Goal: Navigation & Orientation: Find specific page/section

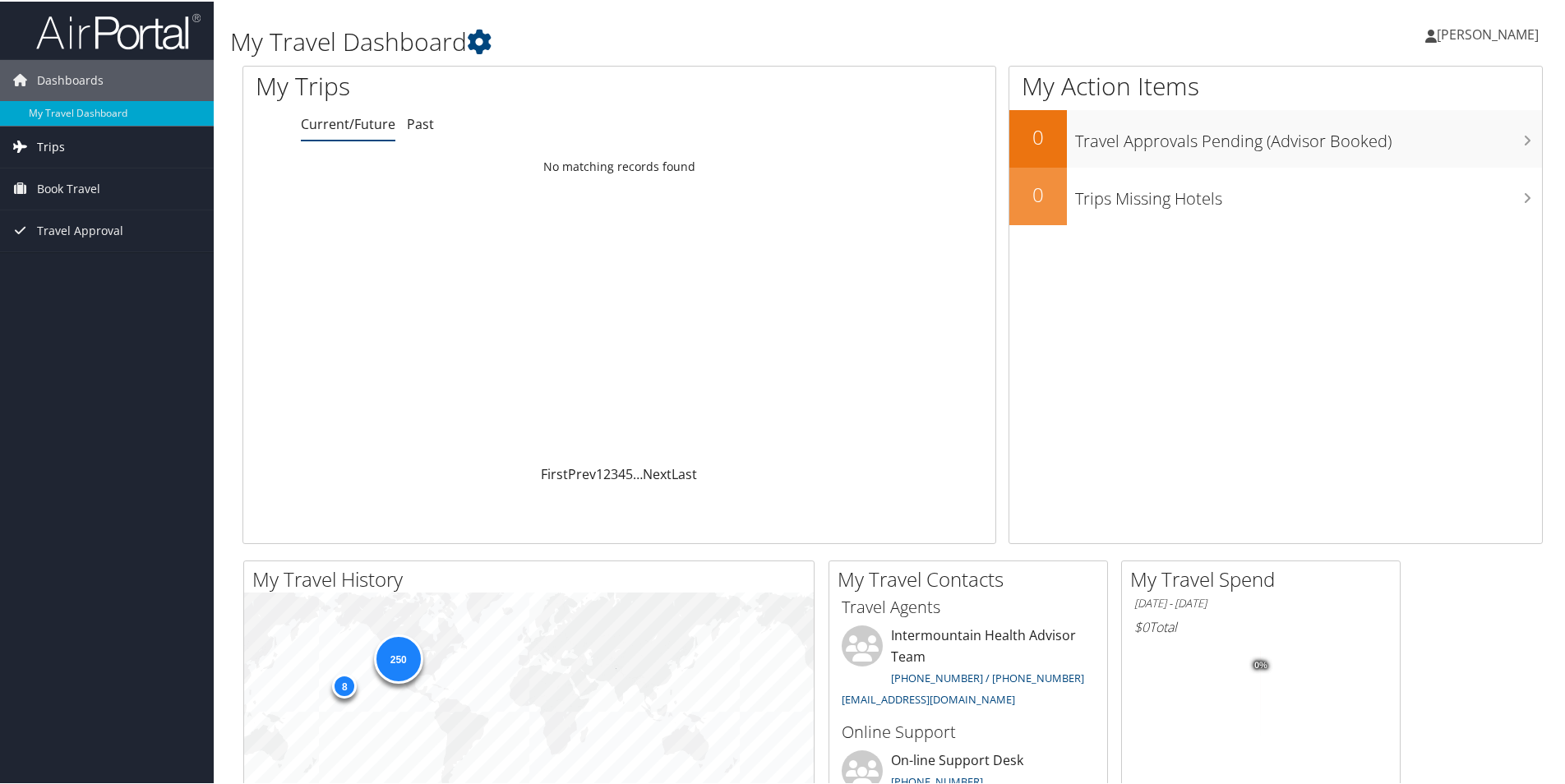
click at [88, 146] on link "Trips" at bounding box center [107, 145] width 214 height 41
click at [111, 174] on link "Current/Future Trips" at bounding box center [107, 178] width 214 height 25
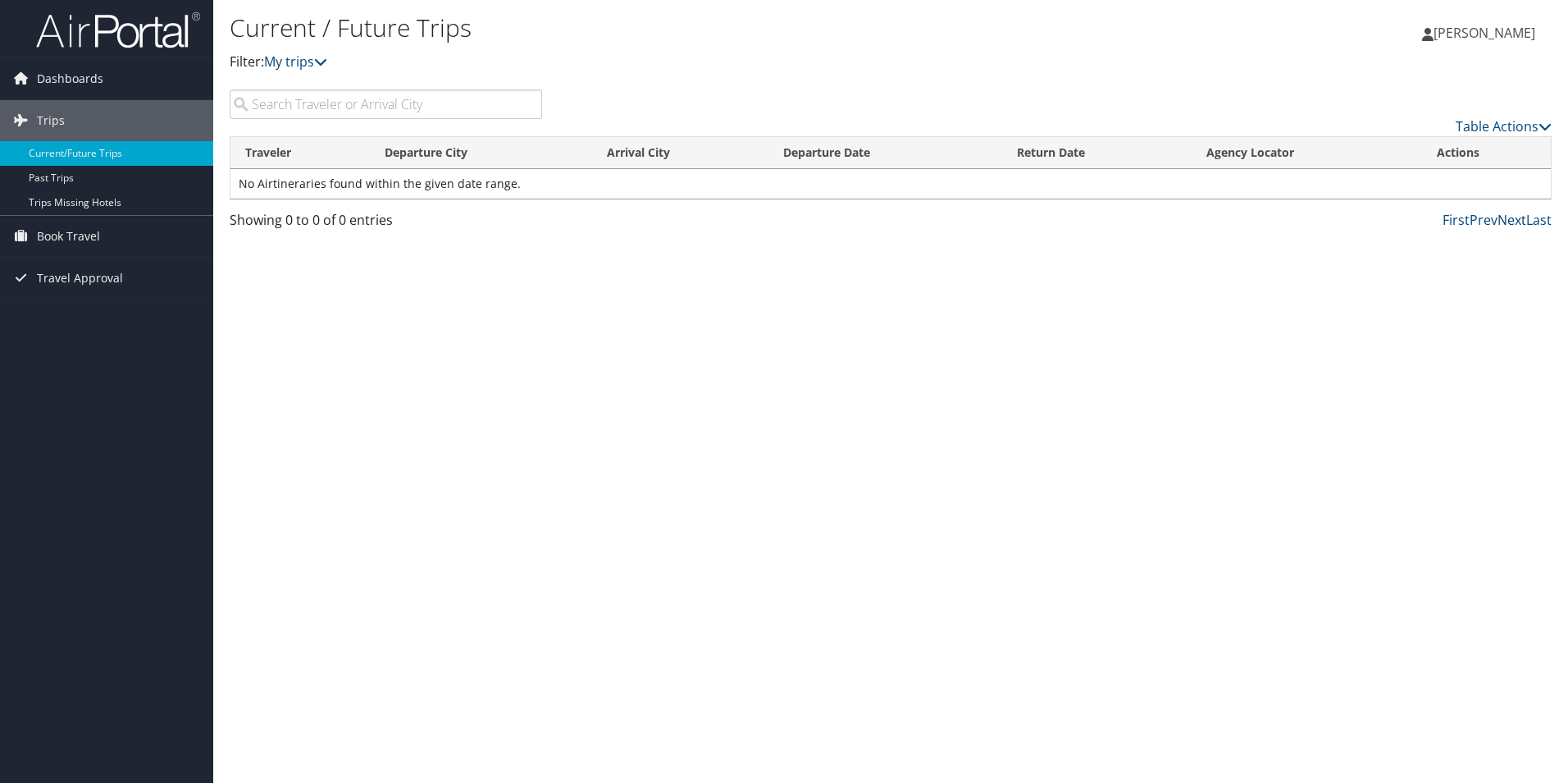
click at [1503, 222] on link "Next" at bounding box center [1511, 219] width 29 height 18
click at [1454, 219] on link "First" at bounding box center [1456, 219] width 27 height 18
click at [124, 181] on link "Past Trips" at bounding box center [107, 178] width 213 height 25
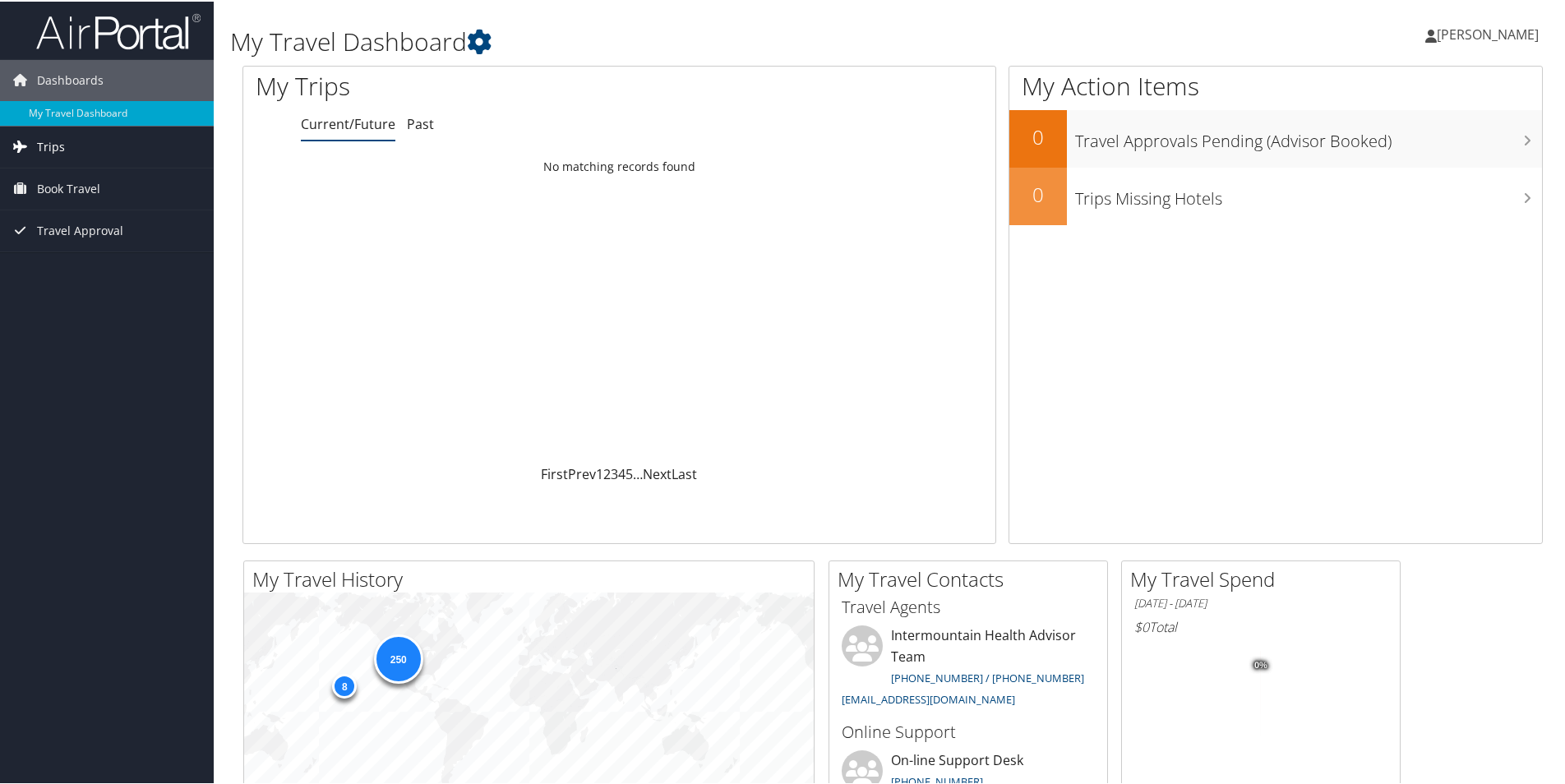
click at [57, 145] on span "Trips" at bounding box center [51, 145] width 28 height 41
click at [43, 178] on link "Current/Future Trips" at bounding box center [107, 178] width 214 height 25
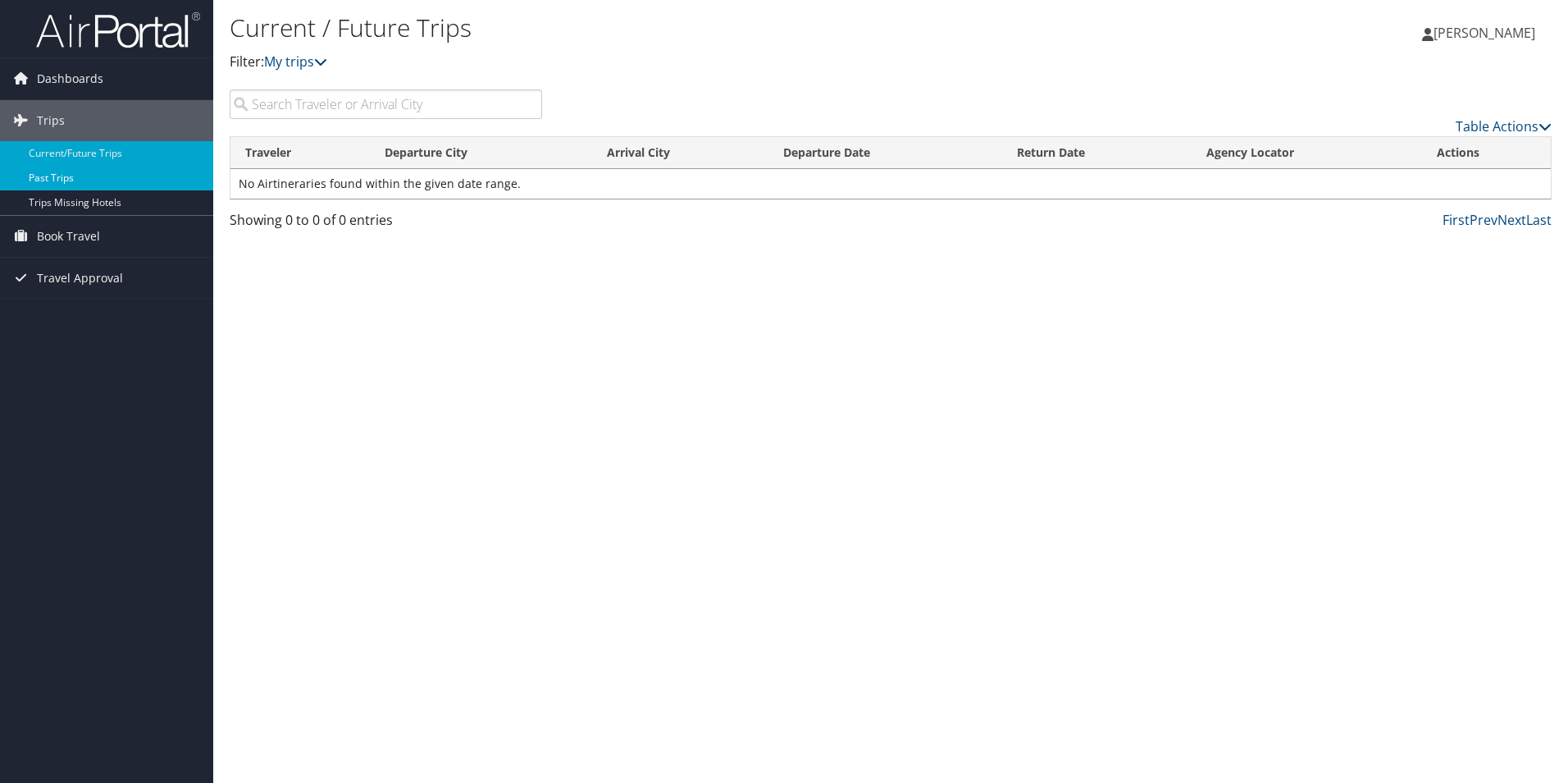
click at [67, 181] on link "Past Trips" at bounding box center [107, 178] width 213 height 25
